Goal: Information Seeking & Learning: Find specific fact

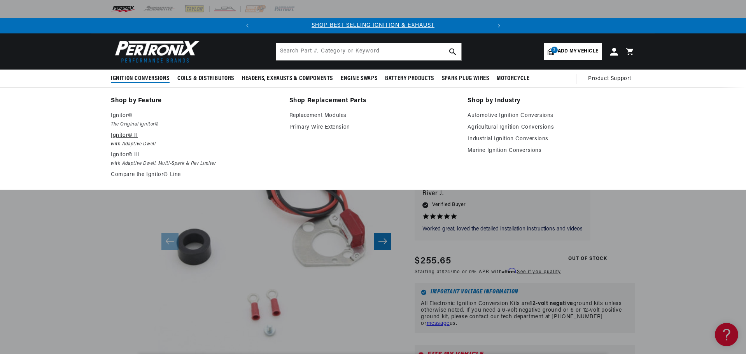
click at [119, 138] on p "Ignitor© II" at bounding box center [195, 135] width 168 height 9
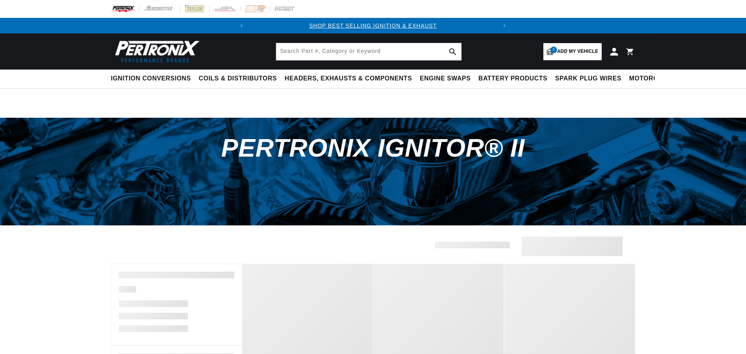
select select "1967"
select select "Porsche"
select select "912"
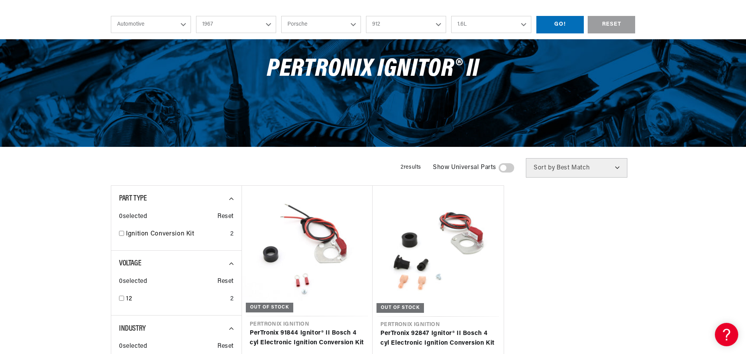
scroll to position [195, 0]
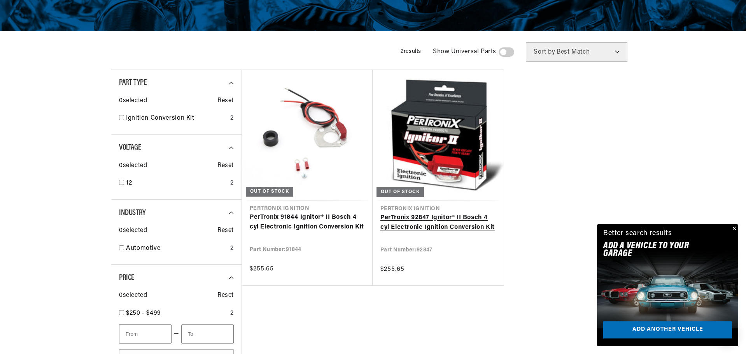
click at [438, 221] on link "PerTronix 92847 Ignitor® II Bosch 4 cyl Electronic Ignition Conversion Kit" at bounding box center [439, 223] width 116 height 20
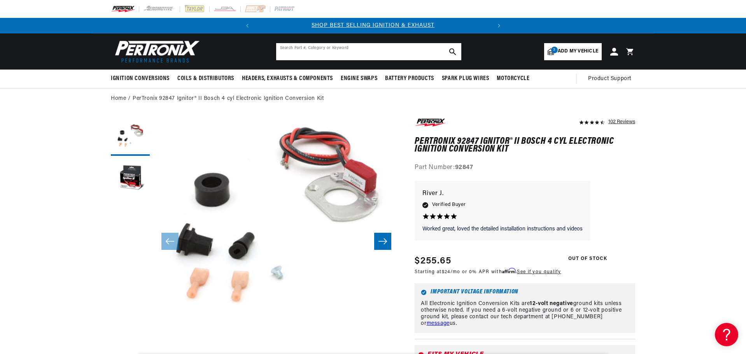
click at [291, 51] on input "text" at bounding box center [368, 51] width 185 height 17
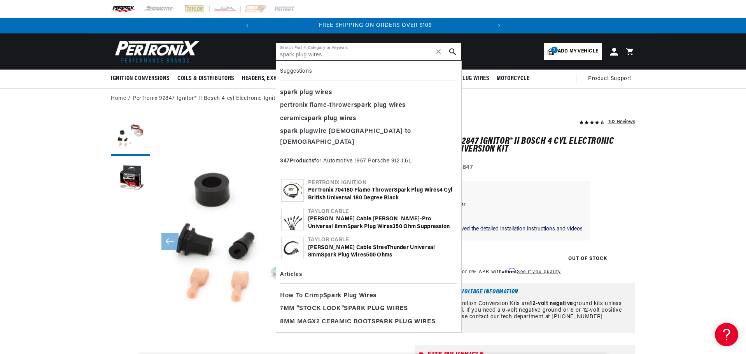
scroll to position [0, 236]
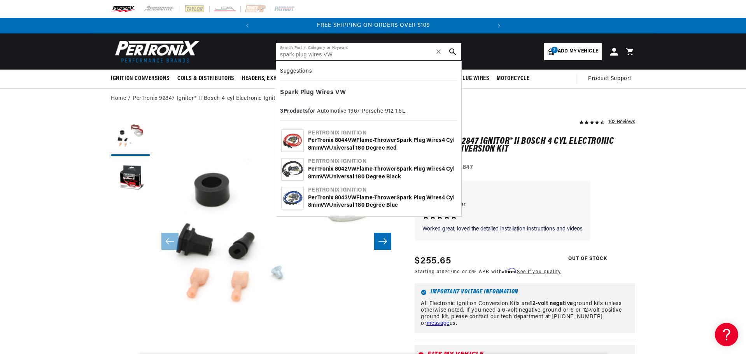
type input "spark plug wires VW"
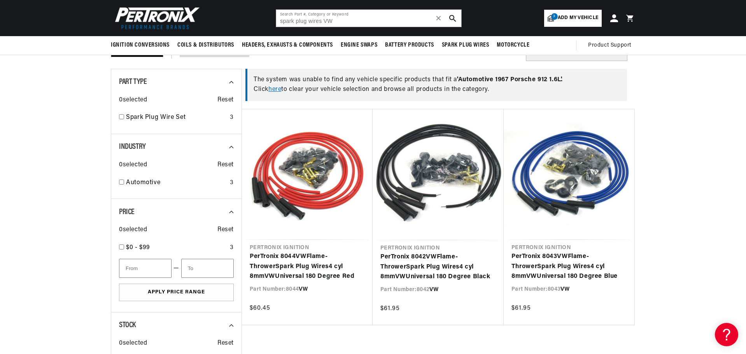
scroll to position [0, 236]
click at [276, 89] on link "here" at bounding box center [274, 89] width 13 height 6
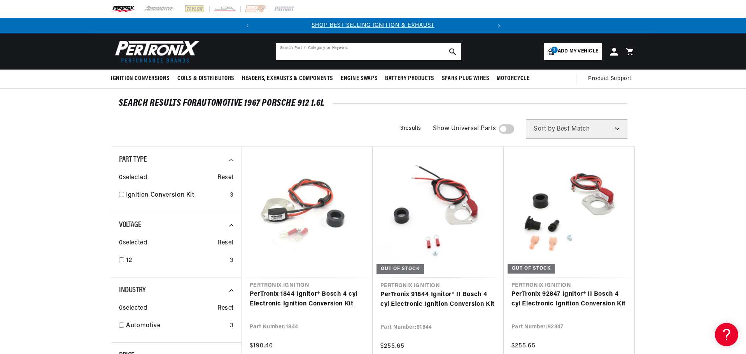
click at [307, 49] on input "text" at bounding box center [368, 51] width 185 height 17
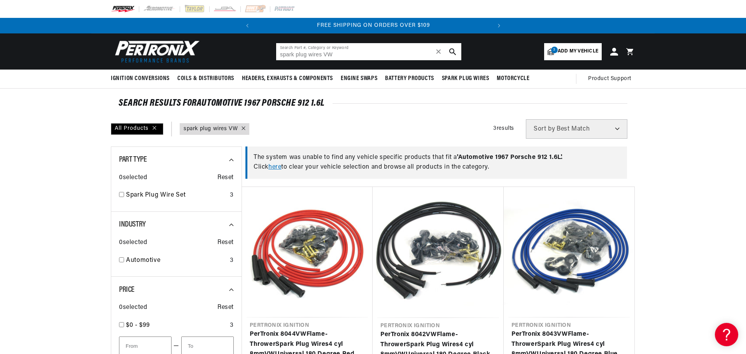
click at [280, 55] on input "spark plug wires VW" at bounding box center [368, 51] width 185 height 17
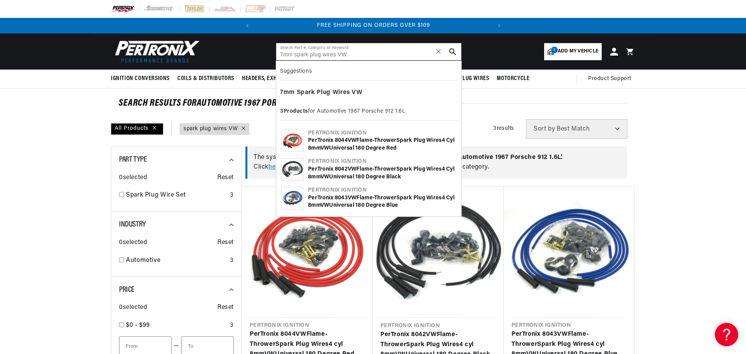
type input "spark plug wires VW"
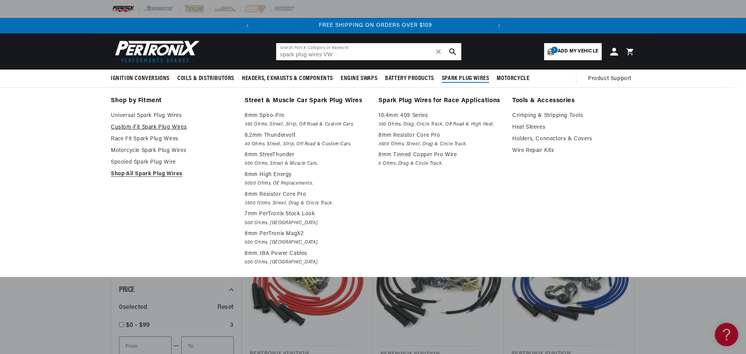
scroll to position [0, 236]
click at [135, 126] on link "Custom-Fit Spark Plug Wires" at bounding box center [172, 127] width 123 height 9
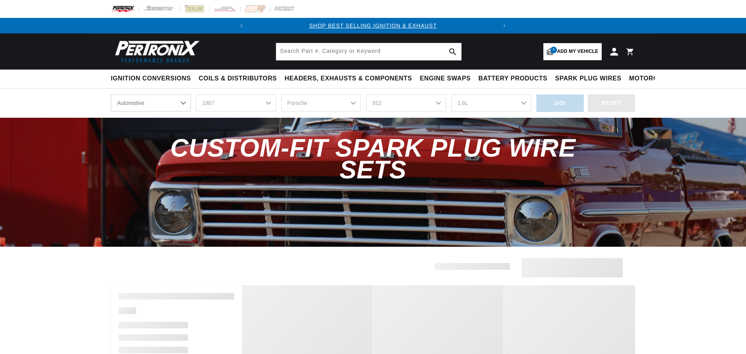
select select "1967"
select select "Porsche"
select select "912"
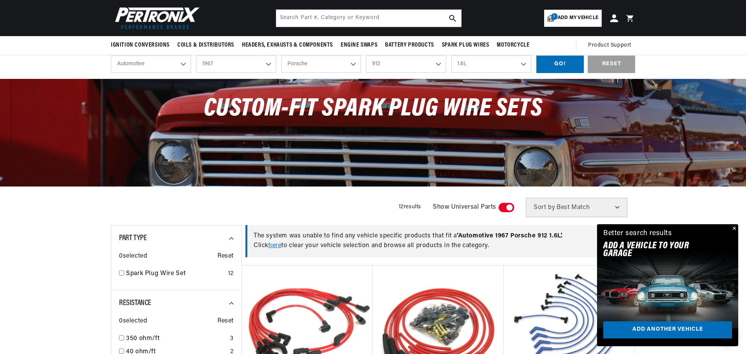
scroll to position [0, 236]
click at [356, 64] on select "Alfa Romeo American Motors Aston Martin Austin Austin Healey Avanti Bentley Bui…" at bounding box center [321, 64] width 80 height 17
click at [281, 56] on select "Alfa Romeo American Motors Aston Martin Austin Austin Healey Avanti Bentley Bui…" at bounding box center [321, 64] width 80 height 17
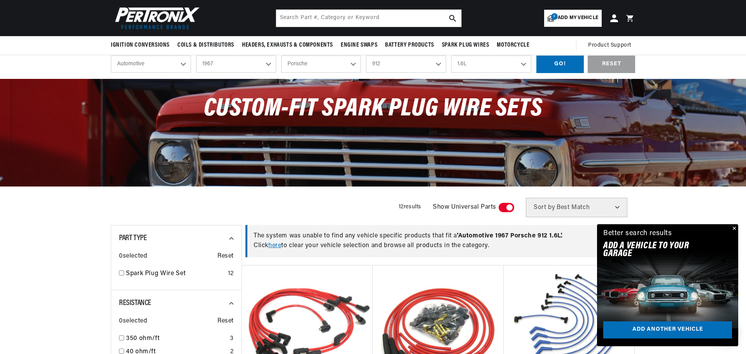
select select "Volkswagen"
select select "Model"
select select "Engine"
click at [435, 64] on select "Model Beetle Fastback Karmann Ghia Squareback Transporter" at bounding box center [406, 64] width 80 height 17
select select "Beetle"
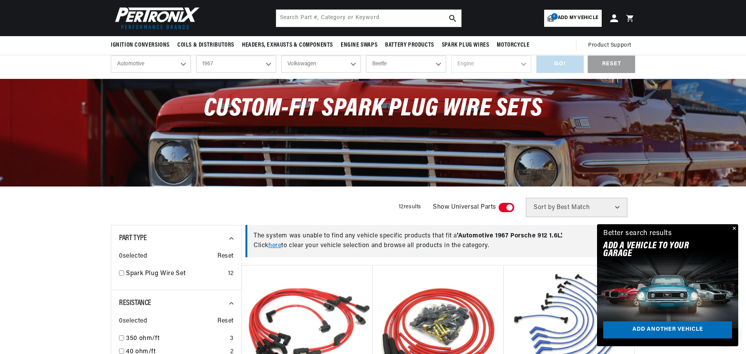
click at [366, 56] on select "Model Beetle Fastback Karmann Ghia Squareback Transporter" at bounding box center [406, 64] width 80 height 17
select select "Beetle"
drag, startPoint x: 484, startPoint y: 62, endPoint x: 492, endPoint y: 67, distance: 9.1
click at [484, 62] on select "Engine 1.5L" at bounding box center [491, 64] width 80 height 17
select select "1.5L"
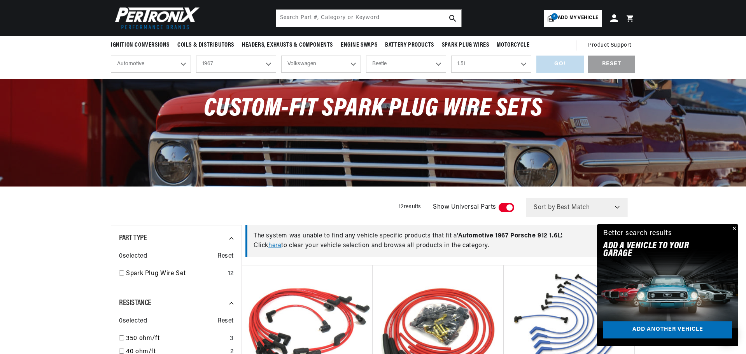
click at [451, 56] on select "Engine 1.5L" at bounding box center [491, 64] width 80 height 17
select select "1.5L"
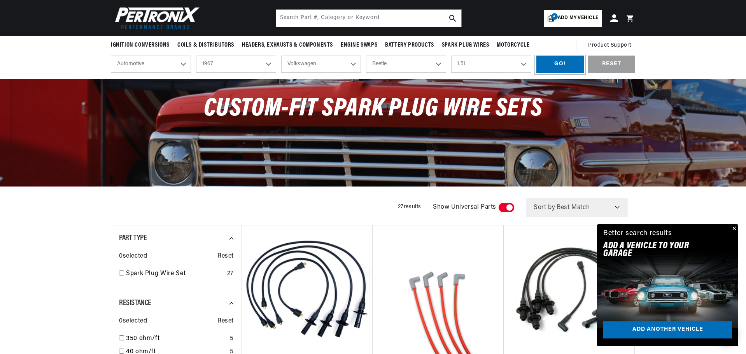
click at [566, 64] on div "GO!" at bounding box center [560, 65] width 47 height 18
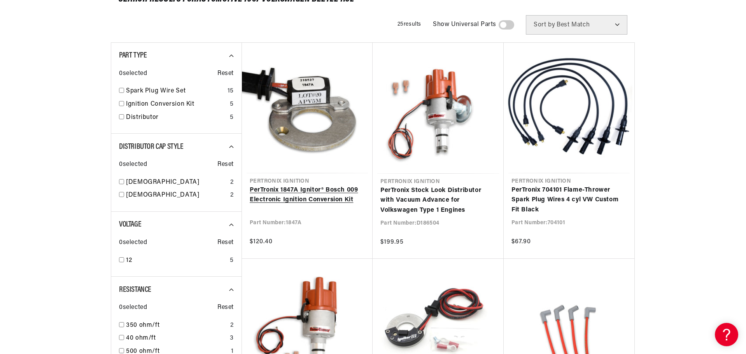
scroll to position [117, 0]
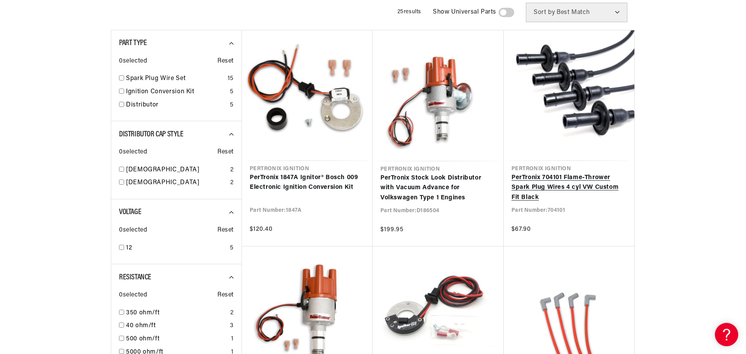
click at [571, 179] on link "PerTronix 704101 Flame-Thrower Spark Plug Wires 4 cyl VW Custom Fit Black" at bounding box center [569, 188] width 115 height 30
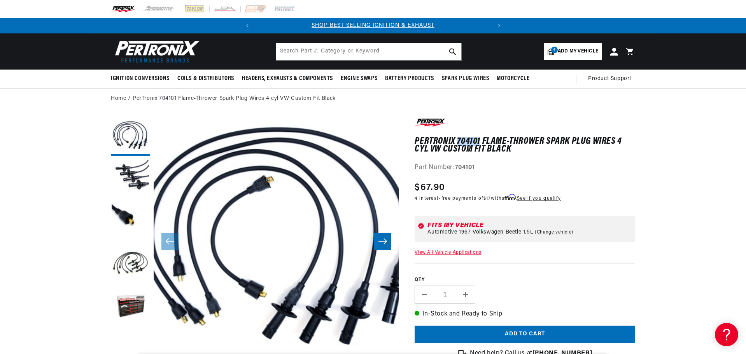
drag, startPoint x: 481, startPoint y: 141, endPoint x: 458, endPoint y: 143, distance: 23.0
click at [458, 143] on h1 "PerTronix 704101 Flame-Thrower Spark Plug Wires 4 cyl VW Custom Fit Black" at bounding box center [525, 146] width 221 height 16
copy h1 "704101"
click at [308, 52] on input "text" at bounding box center [368, 51] width 185 height 17
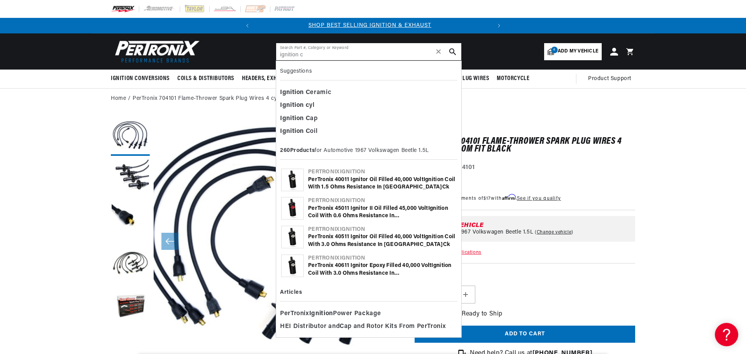
scroll to position [0, 0]
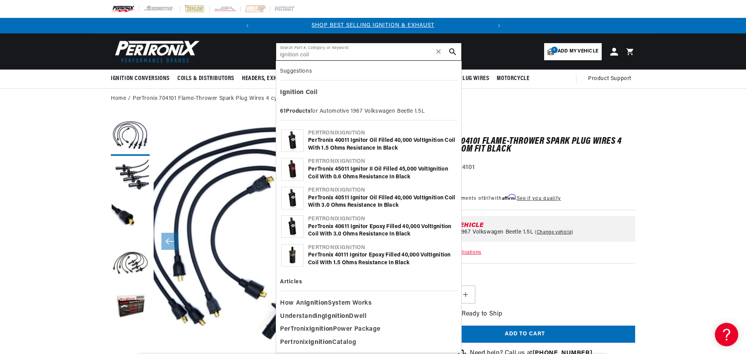
type input "ignition coil"
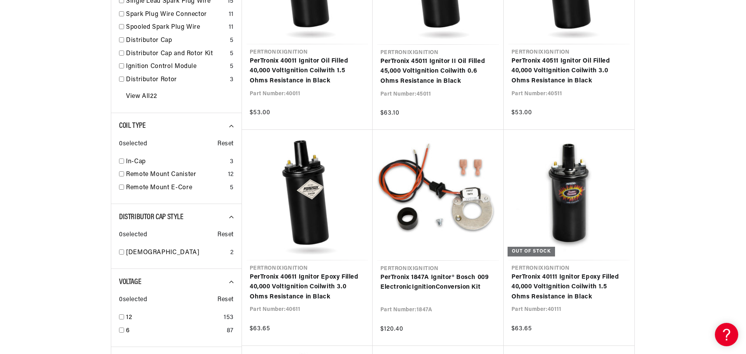
scroll to position [311, 0]
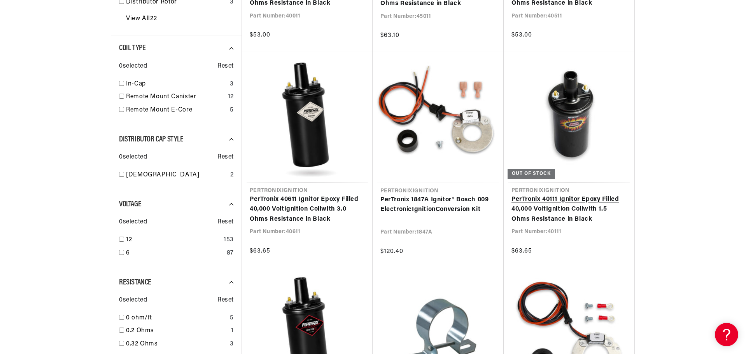
click at [547, 200] on link "PerTronix 40111 Ignitor Epoxy Filled 40,000 Volt Ignition Coil with 1.5 Ohms Re…" at bounding box center [569, 210] width 115 height 30
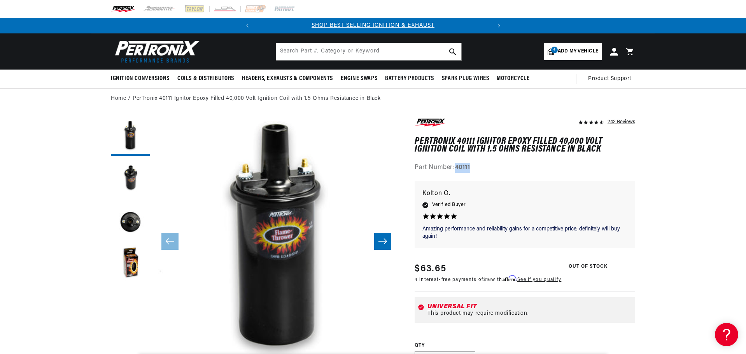
drag, startPoint x: 474, startPoint y: 167, endPoint x: 457, endPoint y: 166, distance: 16.4
click at [457, 166] on div "Part Number: 40111" at bounding box center [525, 168] width 221 height 10
copy strong "40111"
drag, startPoint x: 412, startPoint y: 140, endPoint x: 513, endPoint y: 137, distance: 101.2
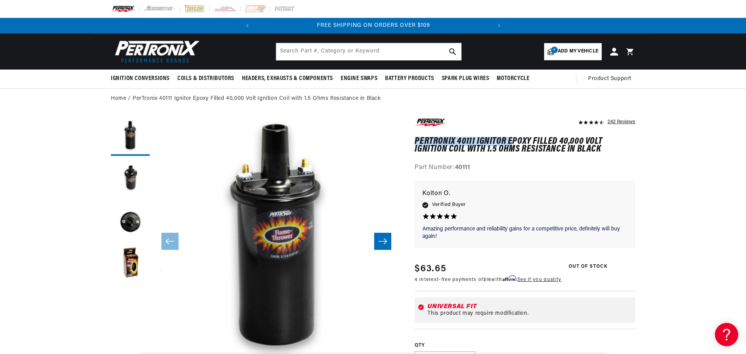
click at [523, 144] on h1 "PerTronix 40111 Ignitor Epoxy Filled 40,000 Volt Ignition Coil with 1.5 Ohms Re…" at bounding box center [525, 146] width 221 height 16
drag, startPoint x: 414, startPoint y: 149, endPoint x: 550, endPoint y: 152, distance: 135.8
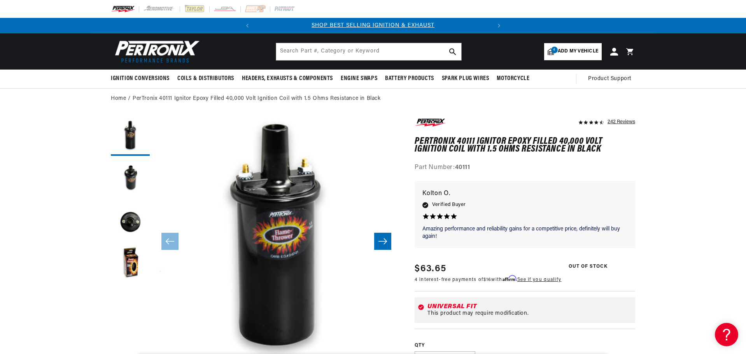
click at [547, 139] on h1 "PerTronix 40111 Ignitor Epoxy Filled 40,000 Volt Ignition Coil with 1.5 Ohms Re…" at bounding box center [525, 146] width 221 height 16
drag, startPoint x: 507, startPoint y: 140, endPoint x: 564, endPoint y: 149, distance: 57.9
click at [564, 149] on h1 "PerTronix 40111 Ignitor Epoxy Filled 40,000 Volt Ignition Coil with 1.5 Ohms Re…" at bounding box center [525, 146] width 221 height 16
copy h1 "Epoxy Filled 40,000 Volt Ignition Coil with 1.5 Ohms Resistance"
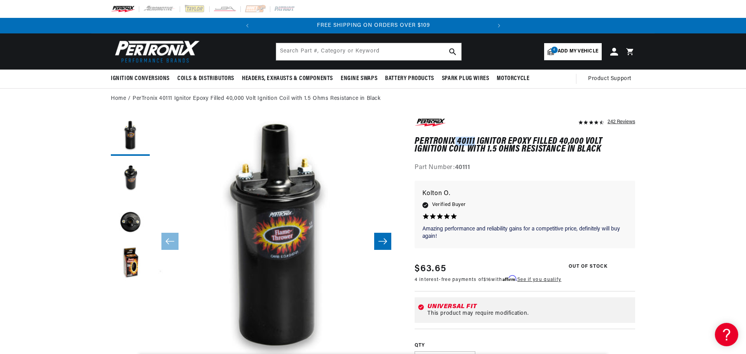
drag, startPoint x: 454, startPoint y: 136, endPoint x: 474, endPoint y: 138, distance: 20.0
click at [474, 138] on div "242 Reviews" at bounding box center [525, 145] width 221 height 56
copy h1 "40111"
